Goal: Transaction & Acquisition: Purchase product/service

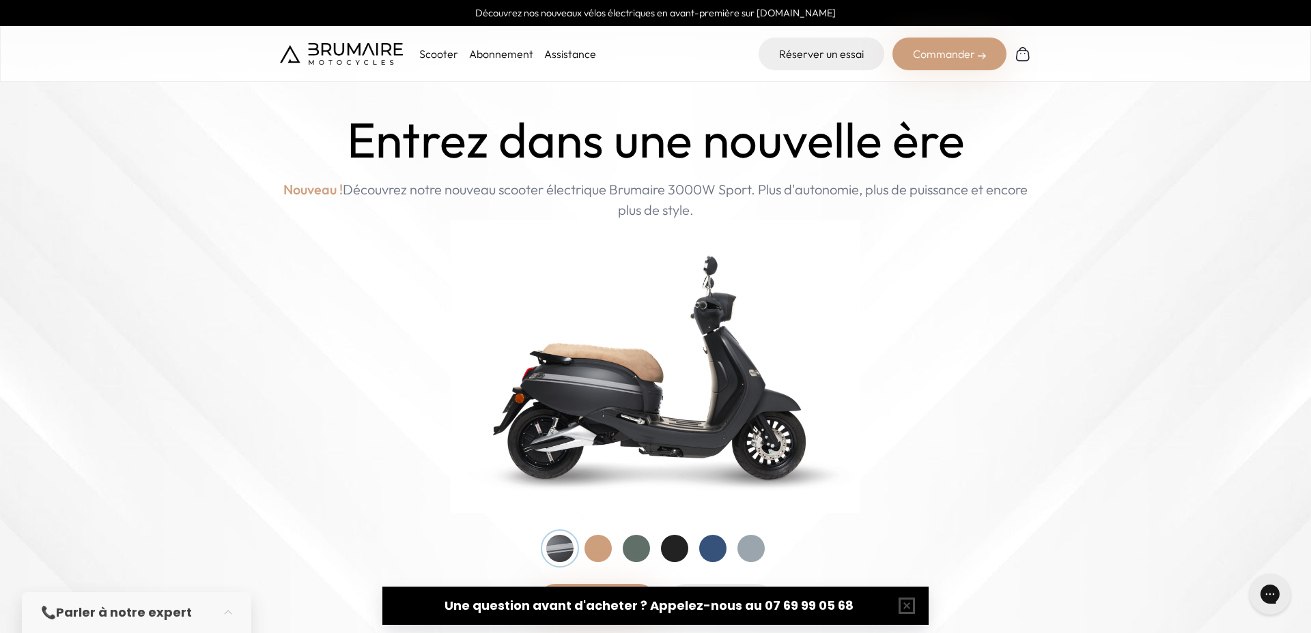
click at [677, 392] on img at bounding box center [656, 366] width 410 height 293
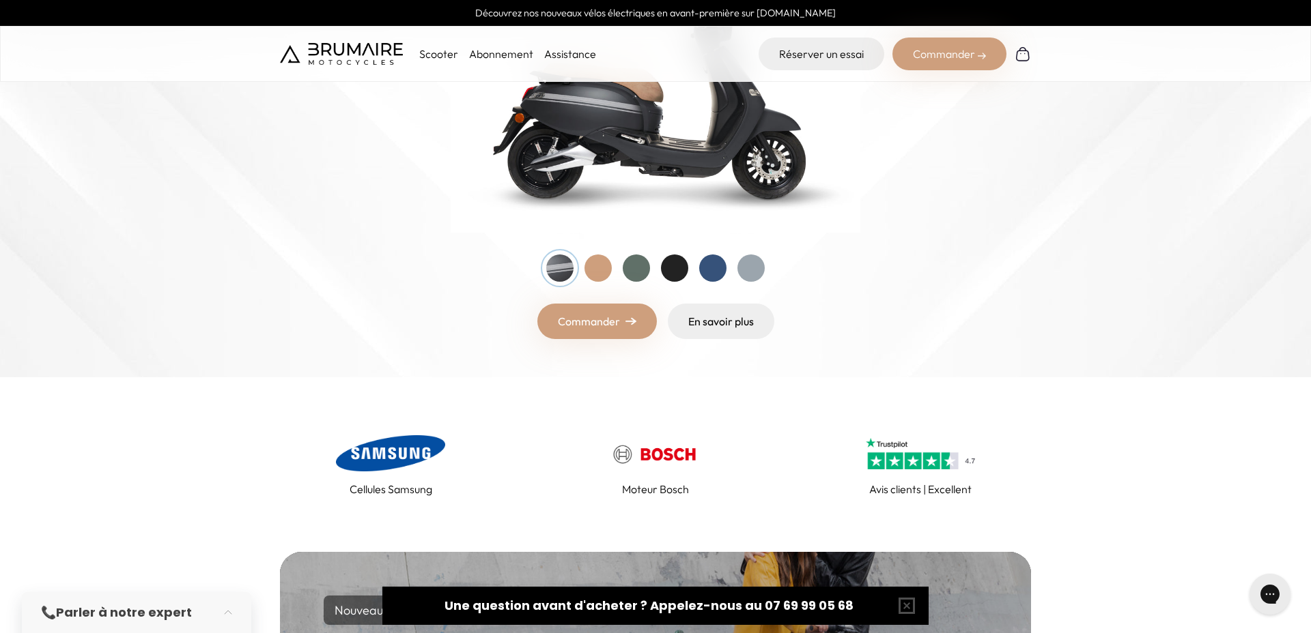
scroll to position [334, 0]
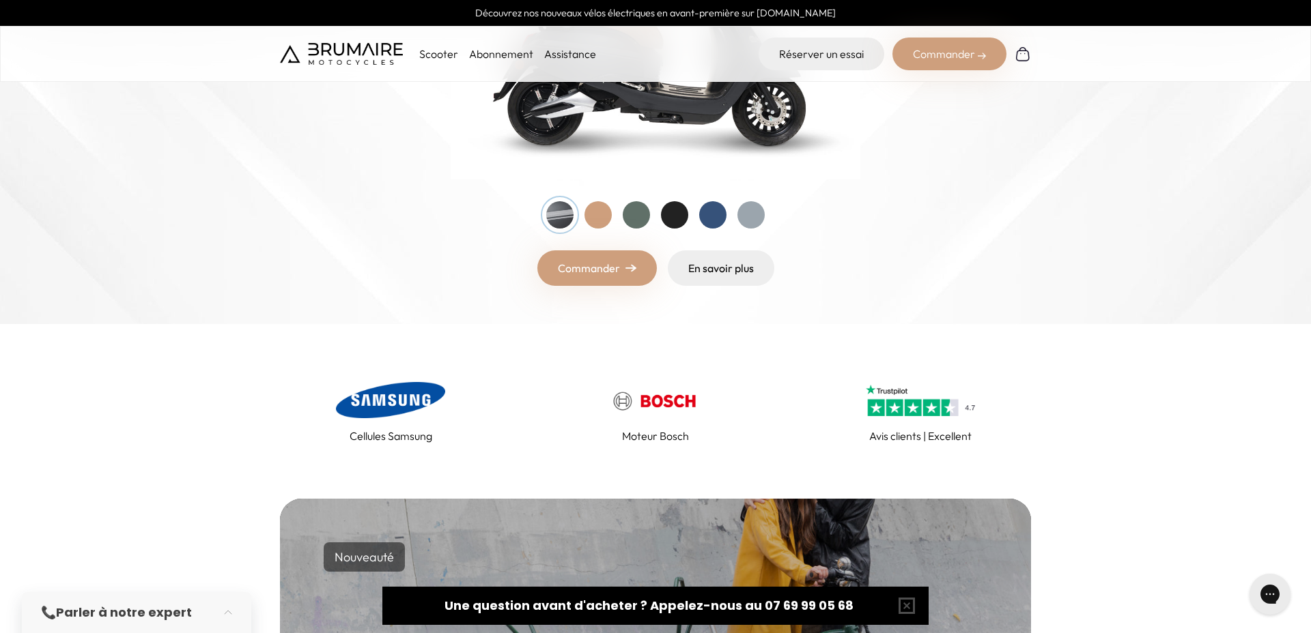
click at [612, 270] on link "Commander" at bounding box center [596, 268] width 119 height 35
